Goal: Transaction & Acquisition: Purchase product/service

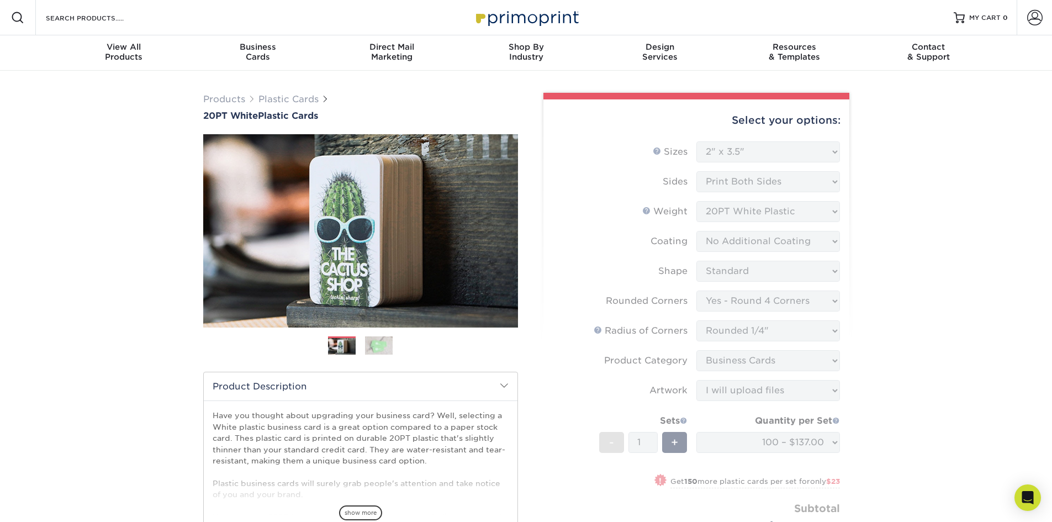
select select "2.00x3.50"
select select "7672df9e-0e0a-464d-8e1f-920c575e4da3"
select select "479fbfe7-6a0c-4895-8c9a-81739b7486c9"
select select "3b5148f1-0588-4f88-a218-97bcfdce65c1"
select select "upload"
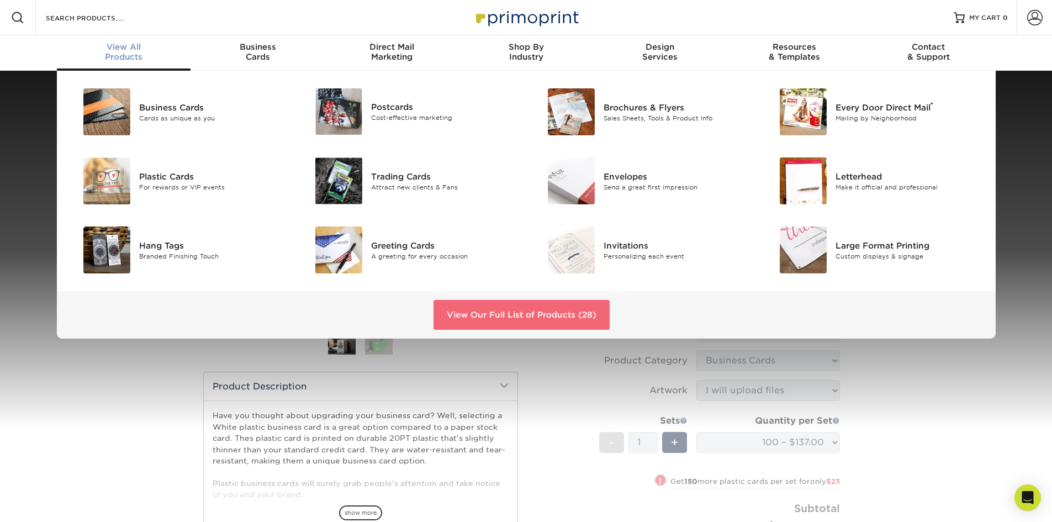
click at [508, 318] on link "View Our Full List of Products (28)" at bounding box center [522, 315] width 176 height 30
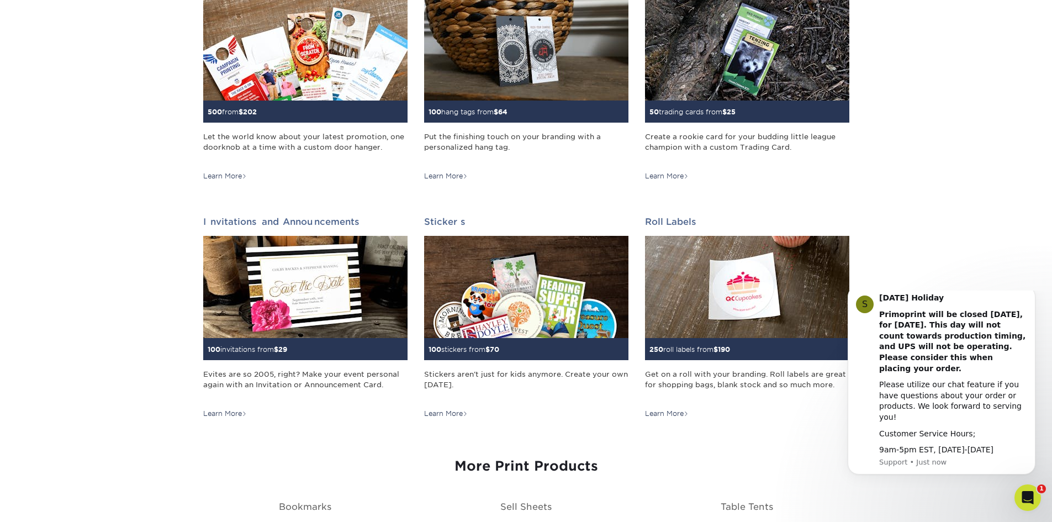
scroll to position [994, 0]
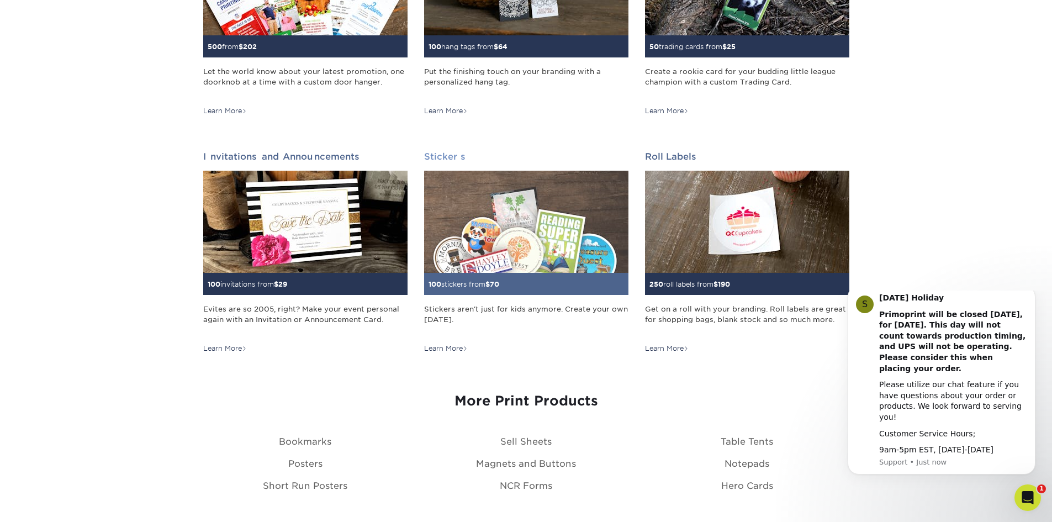
click at [495, 283] on span "70" at bounding box center [494, 284] width 9 height 8
